Goal: Task Accomplishment & Management: Manage account settings

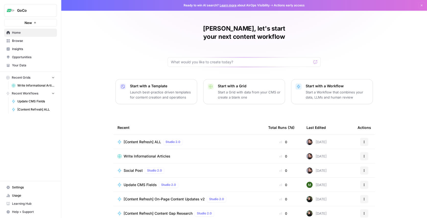
click at [21, 187] on span "Settings" at bounding box center [33, 187] width 43 height 5
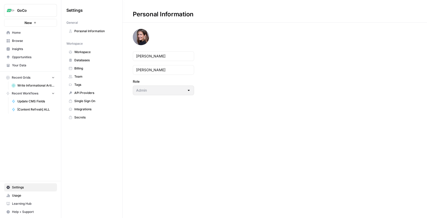
click at [85, 51] on span "Workspace" at bounding box center [94, 52] width 41 height 5
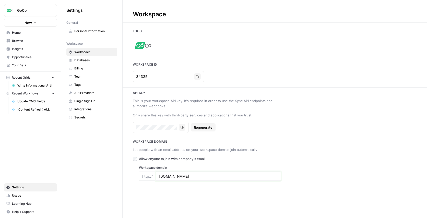
click at [167, 175] on input "[DOMAIN_NAME]" at bounding box center [218, 176] width 119 height 5
click at [203, 146] on div "Let people with an email address on your workspace domain join automatically Al…" at bounding box center [275, 163] width 305 height 35
click at [92, 76] on span "Team" at bounding box center [94, 76] width 41 height 5
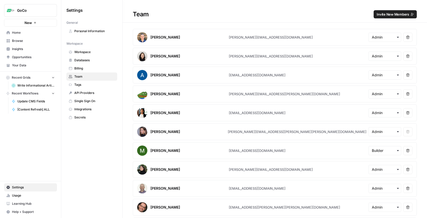
click at [395, 15] on span "Invite New Members" at bounding box center [393, 14] width 32 height 5
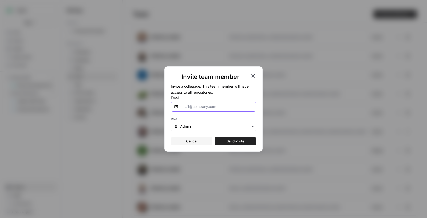
click at [191, 107] on input "Email" at bounding box center [216, 106] width 73 height 5
paste input "[PERSON_NAME][EMAIL_ADDRESS][DOMAIN_NAME]"
type input "[PERSON_NAME][EMAIL_ADDRESS][DOMAIN_NAME]"
click at [240, 142] on span "Send invite" at bounding box center [236, 141] width 18 height 5
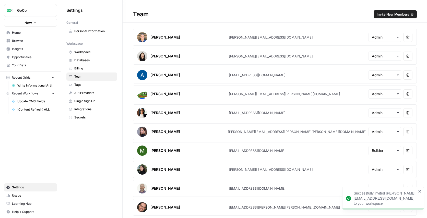
click at [399, 12] on span "Invite New Members" at bounding box center [393, 14] width 32 height 5
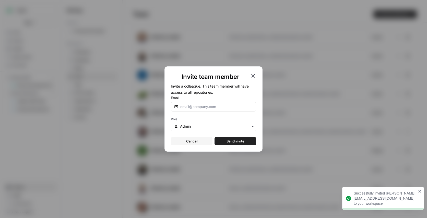
click at [232, 102] on div at bounding box center [213, 107] width 85 height 10
paste input "[PERSON_NAME][EMAIL_ADDRESS][DOMAIN_NAME]"
type input "[PERSON_NAME][EMAIL_ADDRESS][DOMAIN_NAME]"
click at [235, 145] on button "Send invite" at bounding box center [236, 141] width 42 height 8
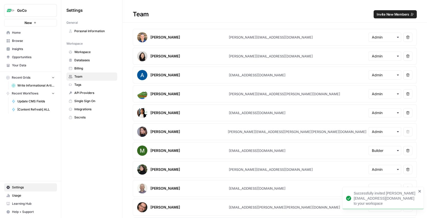
click at [390, 12] on span "Invite New Members" at bounding box center [393, 14] width 32 height 5
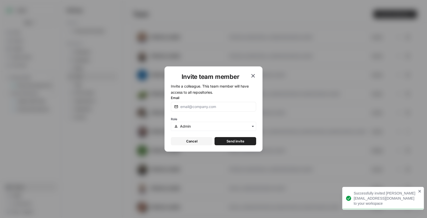
click at [233, 100] on label "Email" at bounding box center [213, 97] width 85 height 5
click at [233, 104] on input "Email" at bounding box center [216, 106] width 73 height 5
click at [233, 106] on input "Email" at bounding box center [216, 106] width 73 height 5
paste input "[PERSON_NAME][EMAIL_ADDRESS][DOMAIN_NAME]"
type input "[PERSON_NAME][EMAIL_ADDRESS][DOMAIN_NAME]"
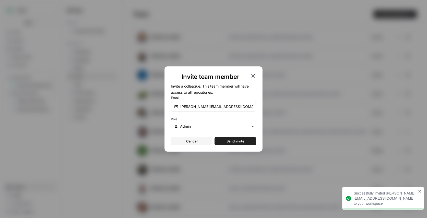
click at [234, 143] on span "Send invite" at bounding box center [236, 141] width 18 height 5
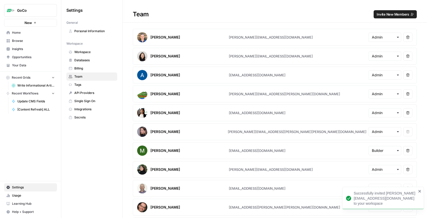
click at [384, 14] on span "Invite New Members" at bounding box center [393, 14] width 32 height 5
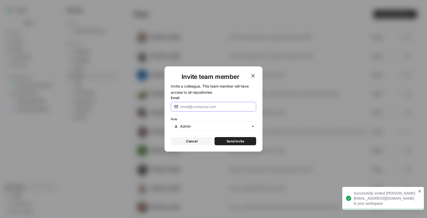
click at [227, 106] on input "Email" at bounding box center [216, 106] width 73 height 5
paste input "[EMAIL_ADDRESS][DOMAIN_NAME]"
type input "[EMAIL_ADDRESS][DOMAIN_NAME]"
click at [235, 141] on span "Send invite" at bounding box center [236, 141] width 18 height 5
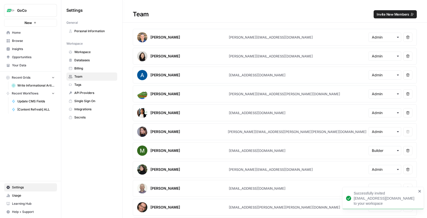
scroll to position [151, 0]
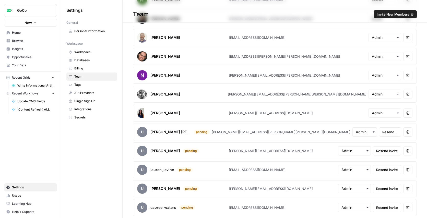
click at [409, 134] on icon "button" at bounding box center [408, 132] width 3 height 3
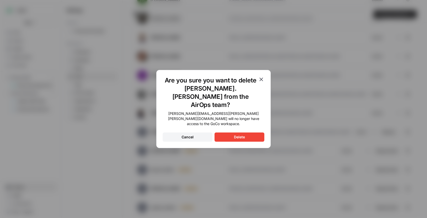
click at [227, 133] on button "Delete" at bounding box center [240, 137] width 50 height 9
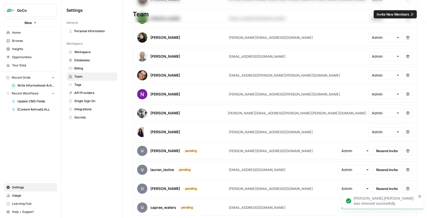
scroll to position [110, 0]
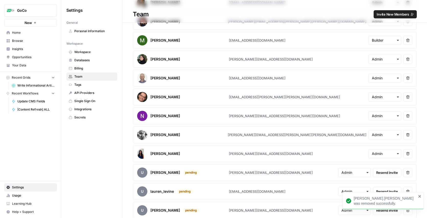
click at [407, 135] on icon "button" at bounding box center [408, 135] width 4 height 4
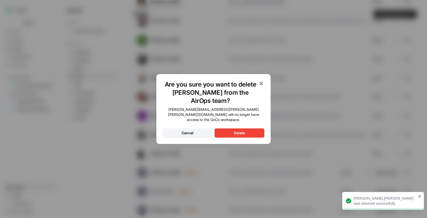
click at [247, 129] on button "Delete" at bounding box center [240, 133] width 50 height 9
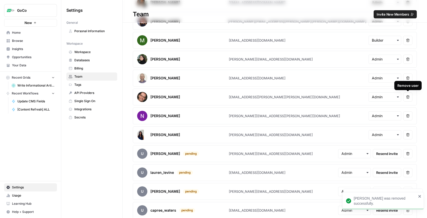
click at [406, 95] on button "Remove user" at bounding box center [408, 97] width 9 height 9
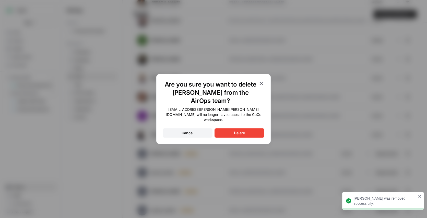
click at [248, 129] on button "Delete" at bounding box center [240, 133] width 50 height 9
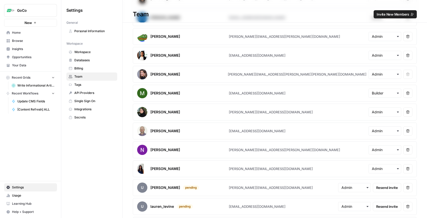
scroll to position [94, 0]
